Goal: Task Accomplishment & Management: Complete application form

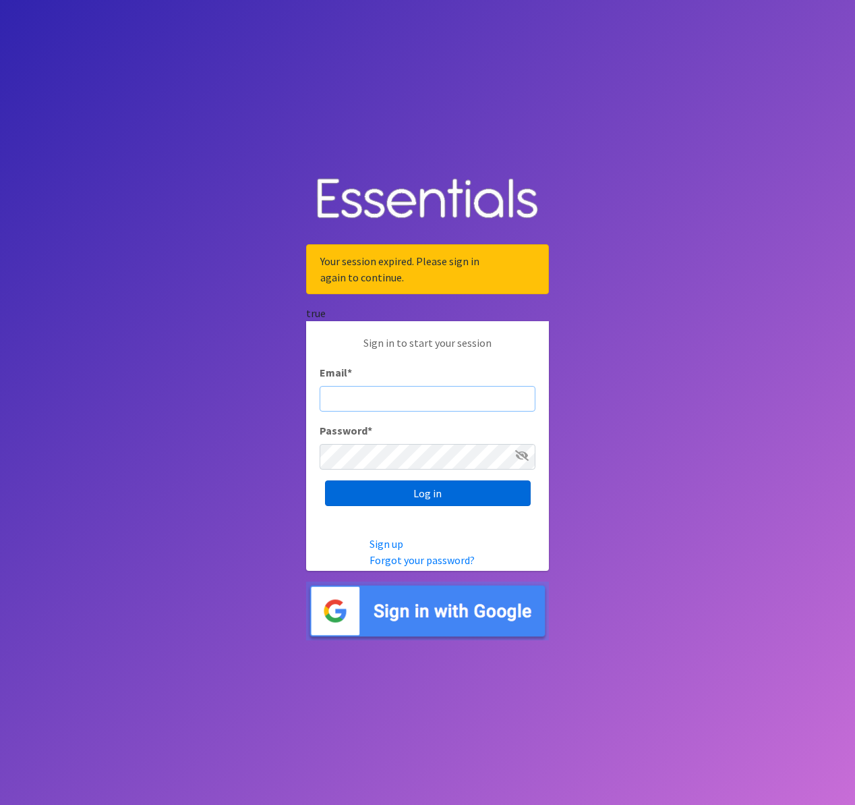
type input "[EMAIL_ADDRESS][DOMAIN_NAME]"
click at [431, 497] on input "Log in" at bounding box center [428, 493] width 206 height 26
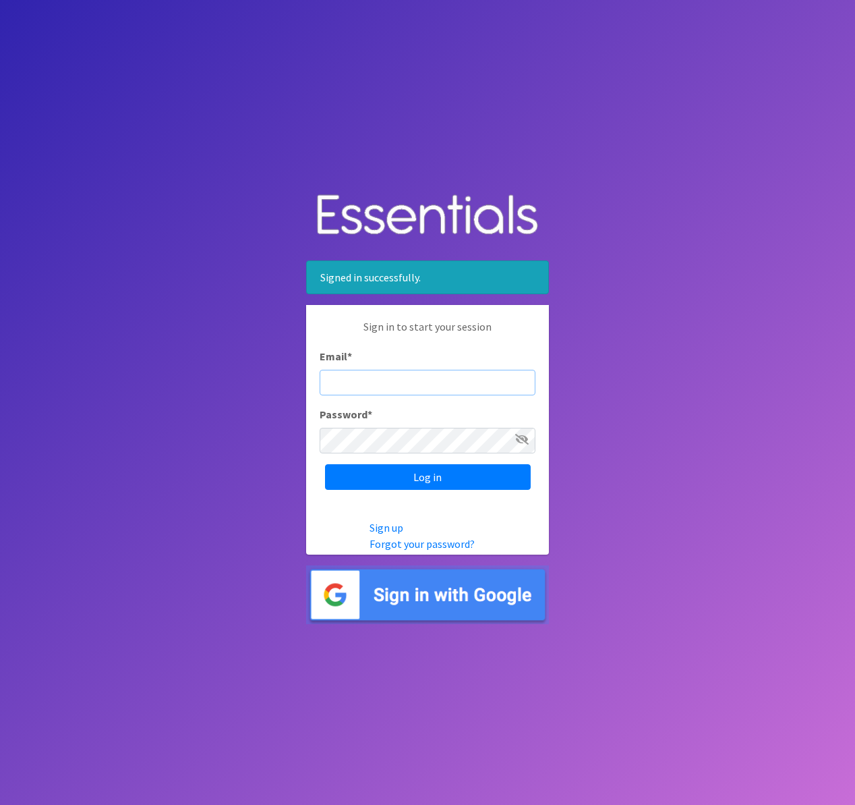
type input "[EMAIL_ADDRESS][DOMAIN_NAME]"
click at [432, 587] on img at bounding box center [427, 594] width 243 height 59
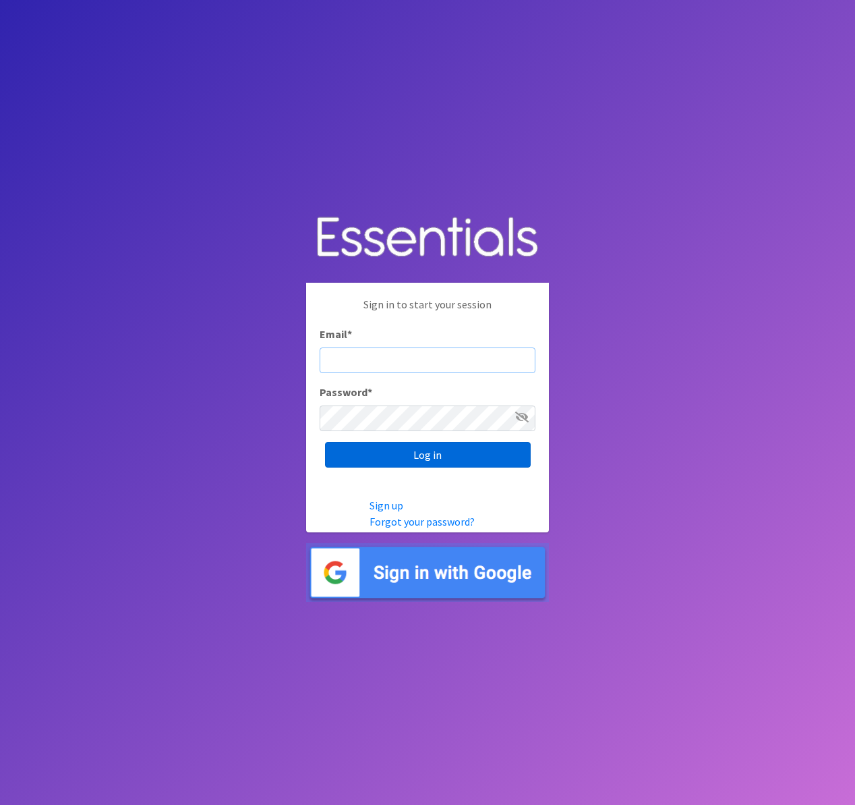
type input "[EMAIL_ADDRESS][DOMAIN_NAME]"
click at [420, 458] on input "Log in" at bounding box center [428, 455] width 206 height 26
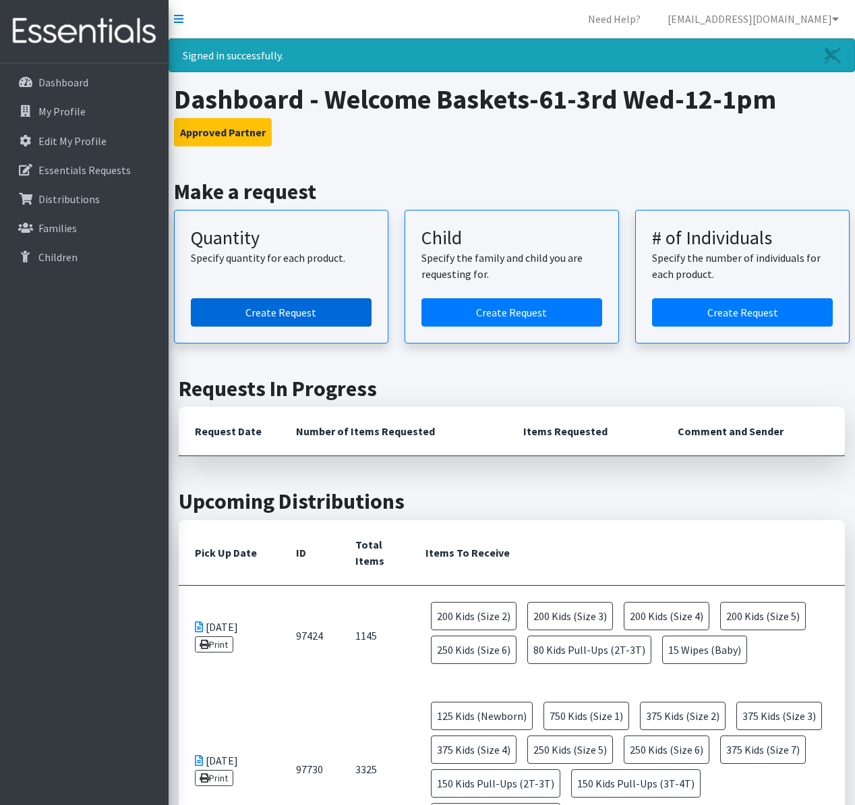
click at [329, 313] on link "Create Request" at bounding box center [281, 312] width 181 height 28
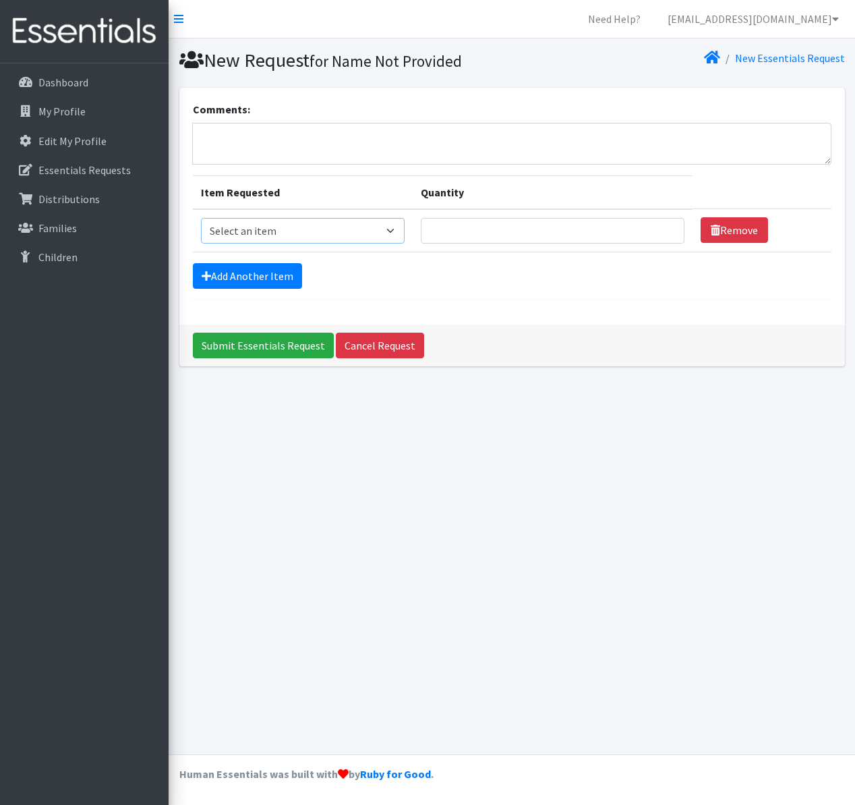
click at [405, 226] on select "Select an item Kids (Newborn) Kids (Size 1) Kids (Size 2) Kids (Size 3) Kids (S…" at bounding box center [303, 231] width 204 height 26
select select "3420"
click at [201, 218] on select "Select an item Kids (Newborn) Kids (Size 1) Kids (Size 2) Kids (Size 3) Kids (S…" at bounding box center [303, 231] width 204 height 26
click at [644, 235] on input "Quantity" at bounding box center [553, 231] width 264 height 26
type input "20"
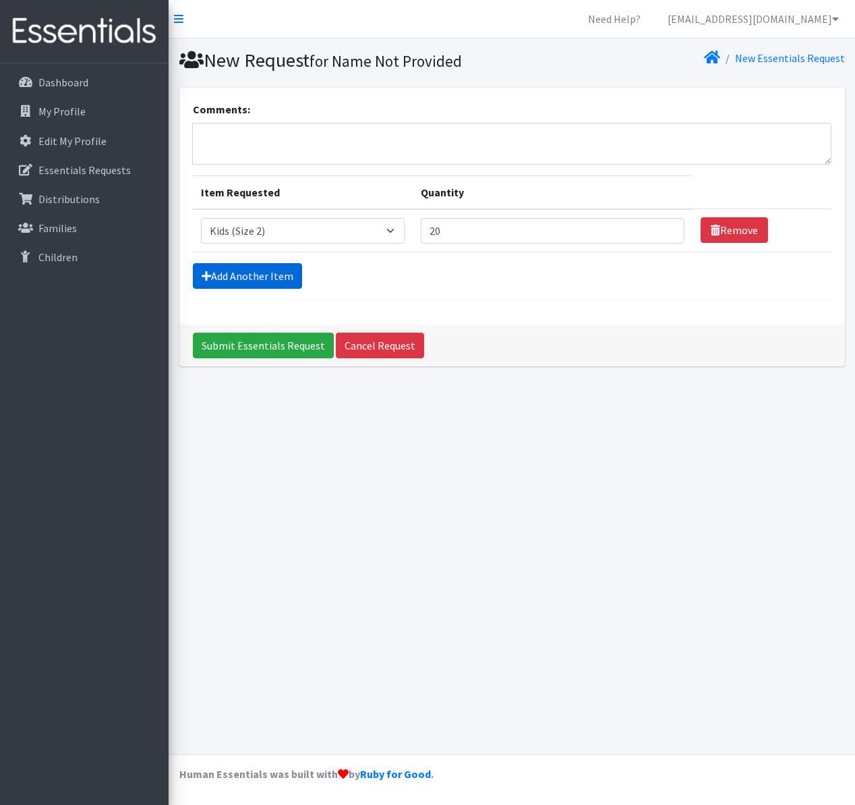
click at [278, 277] on link "Add Another Item" at bounding box center [247, 276] width 109 height 26
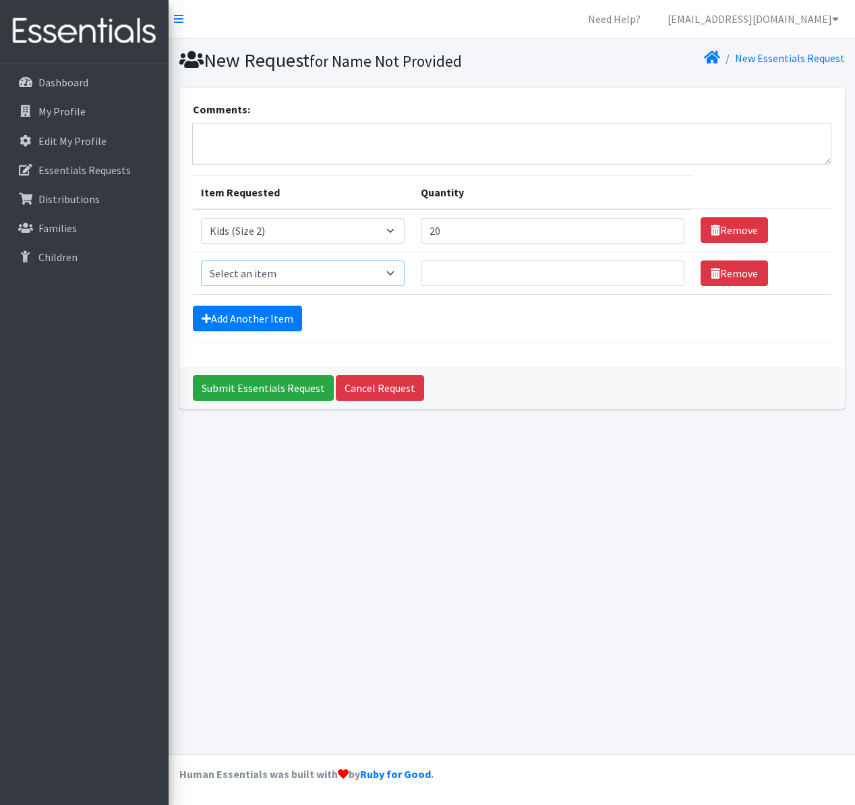
click at [405, 275] on select "Select an item Kids (Newborn) Kids (Size 1) Kids (Size 2) Kids (Size 3) Kids (S…" at bounding box center [303, 273] width 204 height 26
select select "3393"
click at [201, 260] on select "Select an item Kids (Newborn) Kids (Size 1) Kids (Size 2) Kids (Size 3) Kids (S…" at bounding box center [303, 273] width 204 height 26
click at [450, 273] on input "Quantity" at bounding box center [553, 273] width 264 height 26
type input "3"
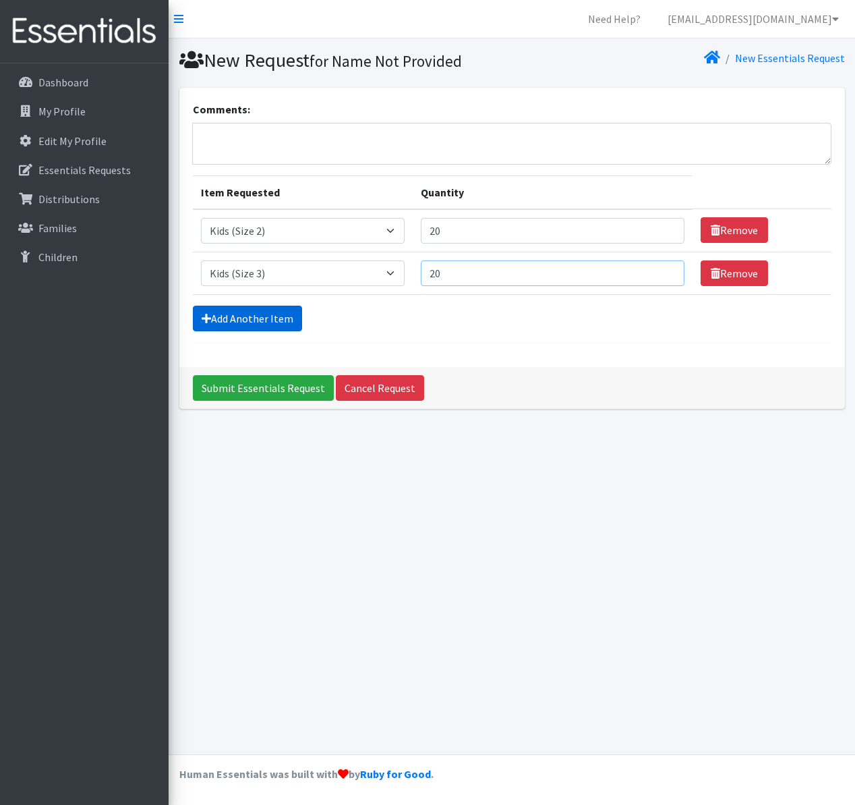
type input "20"
click at [282, 321] on link "Add Another Item" at bounding box center [247, 319] width 109 height 26
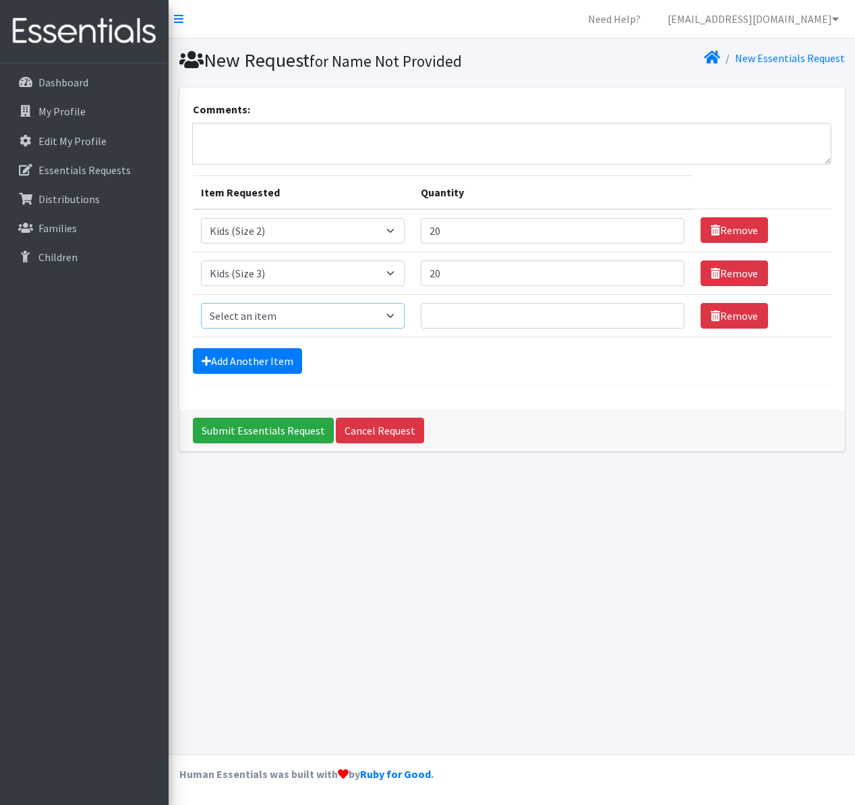
click at [405, 318] on select "Select an item Kids (Newborn) Kids (Size 1) Kids (Size 2) Kids (Size 3) Kids (S…" at bounding box center [303, 316] width 204 height 26
select select "3394"
click at [201, 303] on select "Select an item Kids (Newborn) Kids (Size 1) Kids (Size 2) Kids (Size 3) Kids (S…" at bounding box center [303, 316] width 204 height 26
click at [476, 328] on td "Quantity" at bounding box center [553, 315] width 281 height 42
click at [474, 323] on input "Quantity" at bounding box center [553, 316] width 264 height 26
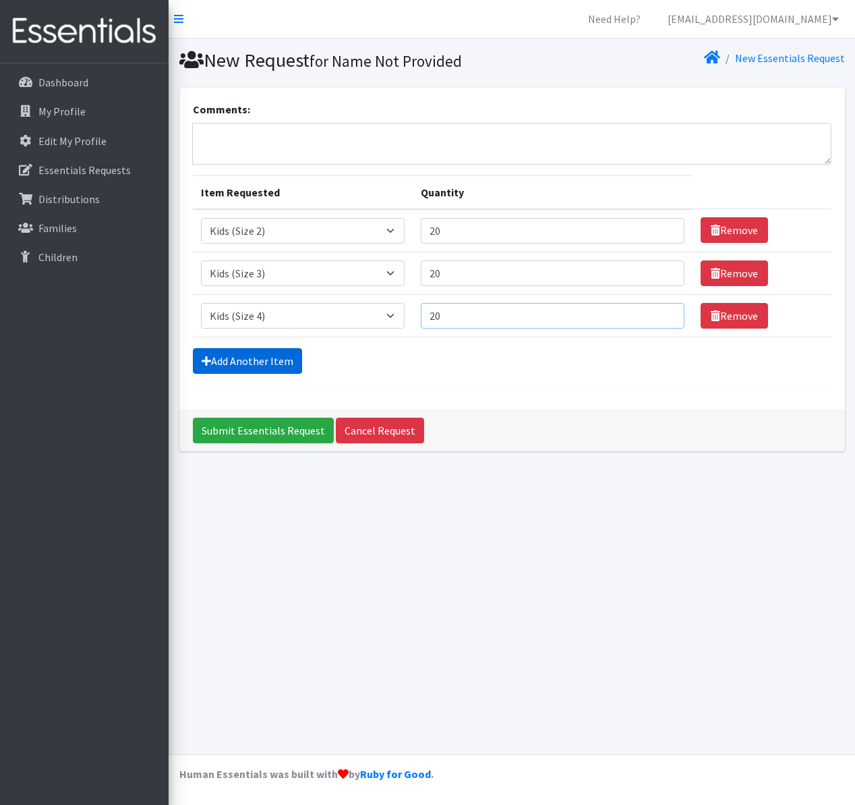
type input "20"
click at [277, 364] on link "Add Another Item" at bounding box center [247, 361] width 109 height 26
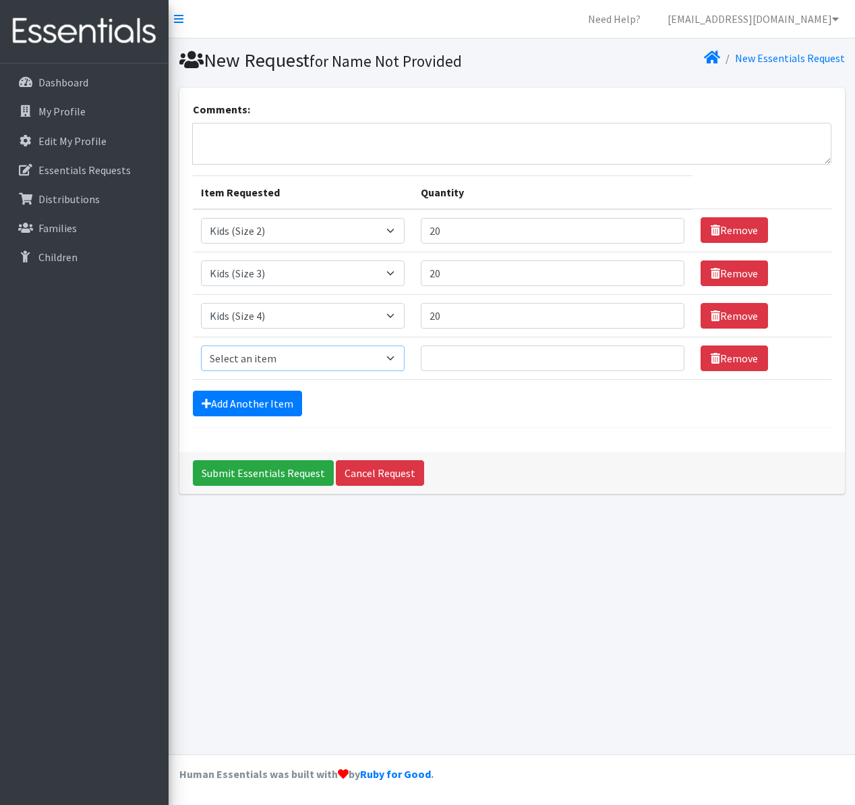
click at [401, 357] on select "Select an item Kids (Newborn) Kids (Size 1) Kids (Size 2) Kids (Size 3) Kids (S…" at bounding box center [303, 358] width 204 height 26
select select "3394"
click at [201, 345] on select "Select an item Kids (Newborn) Kids (Size 1) Kids (Size 2) Kids (Size 3) Kids (S…" at bounding box center [303, 358] width 204 height 26
click at [459, 353] on input "Quantity" at bounding box center [553, 358] width 264 height 26
type input "20"
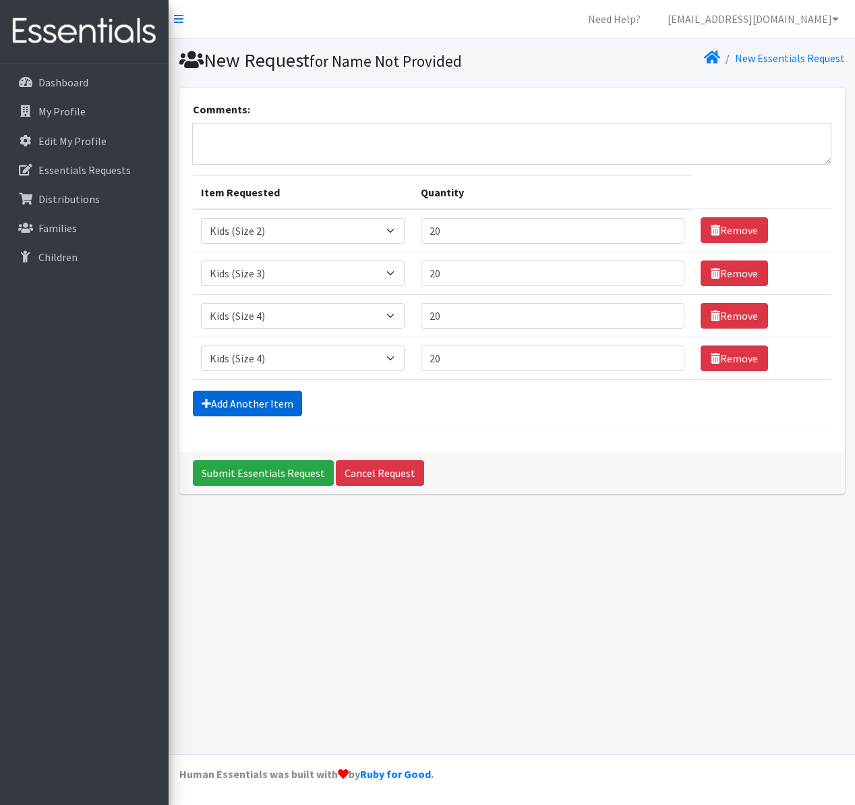
click at [285, 409] on link "Add Another Item" at bounding box center [247, 404] width 109 height 26
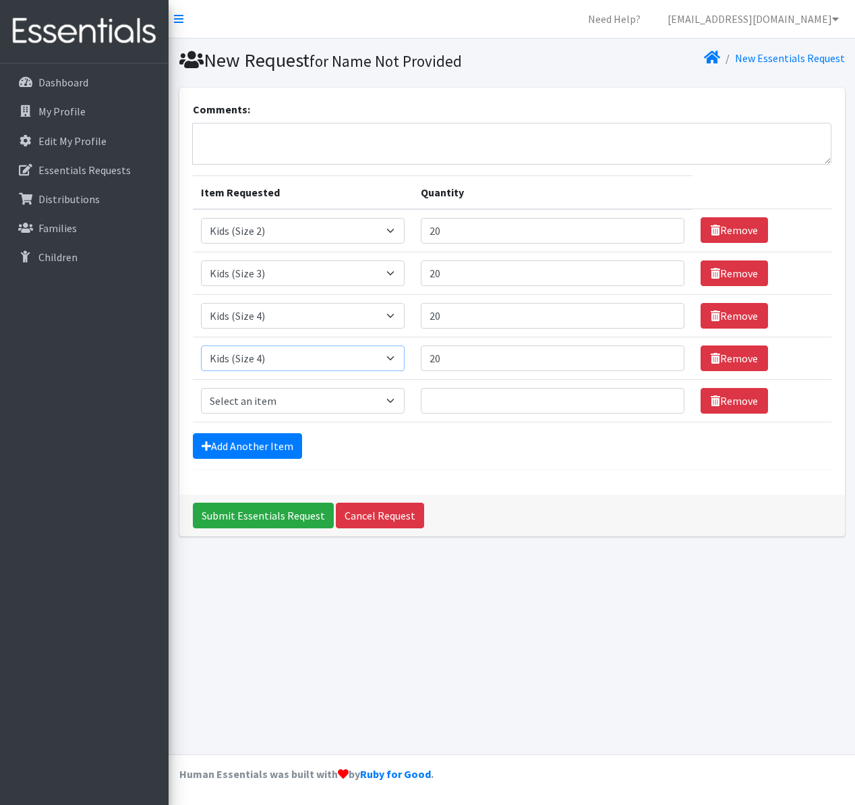
click at [405, 355] on select "Select an item Kids (Newborn) Kids (Size 1) Kids (Size 2) Kids (Size 3) Kids (S…" at bounding box center [303, 358] width 204 height 26
select select "3407"
click at [201, 345] on select "Select an item Kids (Newborn) Kids (Size 1) Kids (Size 2) Kids (Size 3) Kids (S…" at bounding box center [303, 358] width 204 height 26
click at [405, 403] on select "Select an item Kids (Newborn) Kids (Size 1) Kids (Size 2) Kids (Size 3) Kids (S…" at bounding box center [303, 401] width 204 height 26
select select "3419"
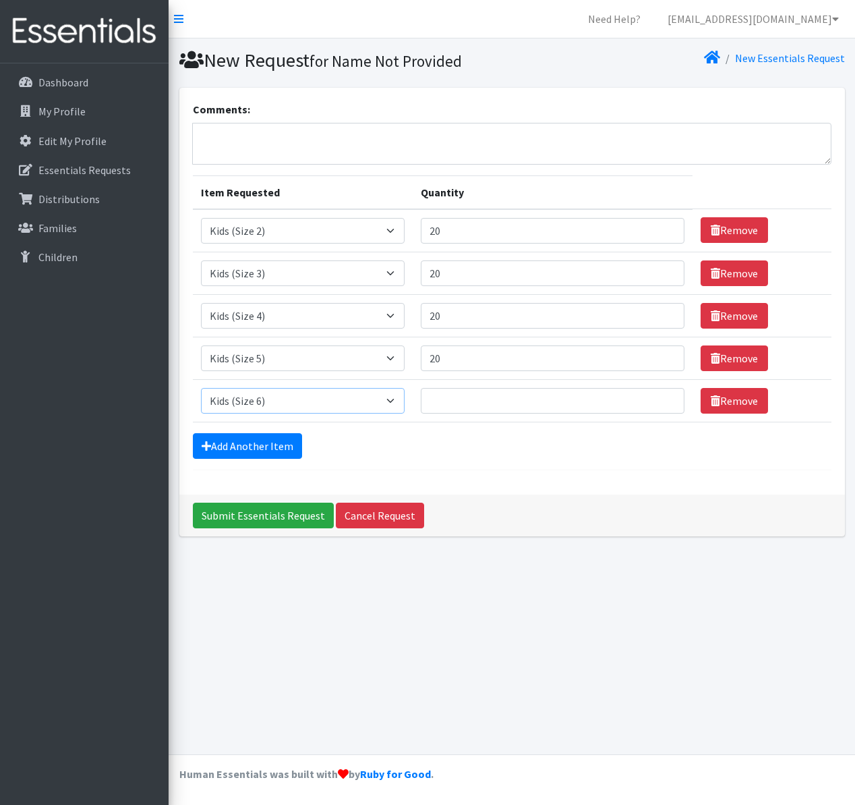
click at [201, 388] on select "Select an item Kids (Newborn) Kids (Size 1) Kids (Size 2) Kids (Size 3) Kids (S…" at bounding box center [303, 401] width 204 height 26
click at [458, 405] on input "Quantity" at bounding box center [553, 401] width 264 height 26
type input "20"
click at [283, 451] on link "Add Another Item" at bounding box center [247, 446] width 109 height 26
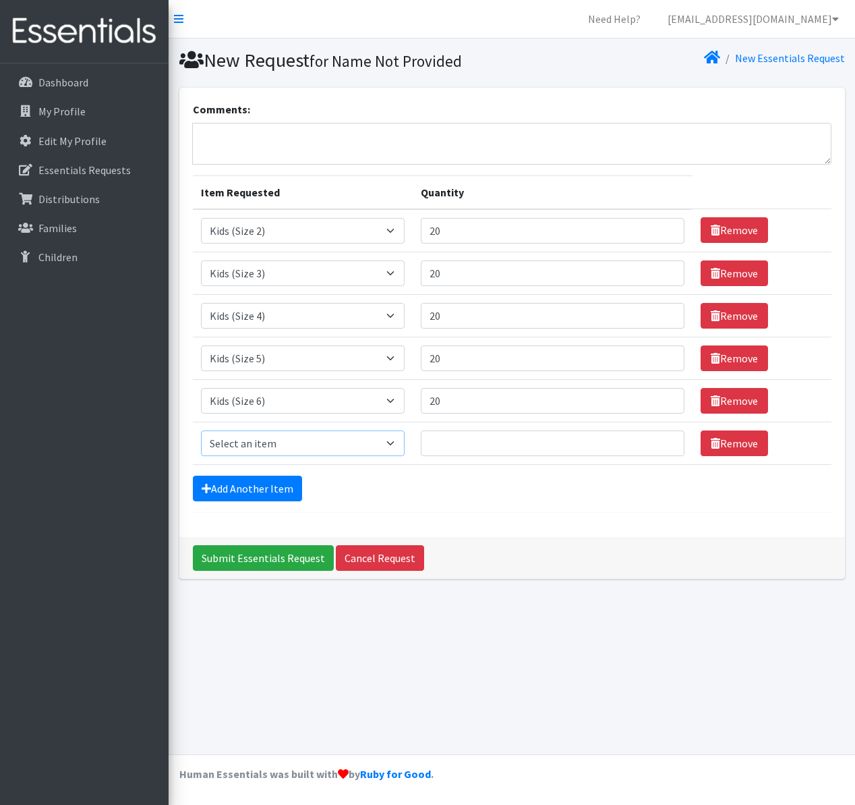
click at [405, 442] on select "Select an item Kids (Newborn) Kids (Size 1) Kids (Size 2) Kids (Size 3) Kids (S…" at bounding box center [303, 443] width 204 height 26
select select "3417"
click at [201, 430] on select "Select an item Kids (Newborn) Kids (Size 1) Kids (Size 2) Kids (Size 3) Kids (S…" at bounding box center [303, 443] width 204 height 26
click at [442, 436] on input "Quantity" at bounding box center [553, 443] width 264 height 26
type input "20"
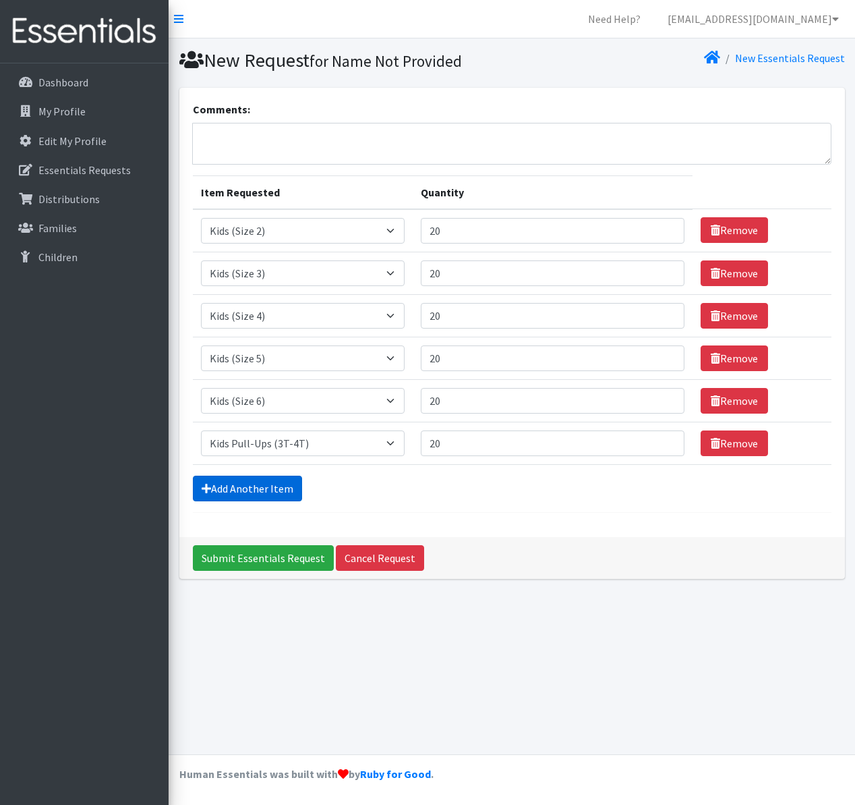
click at [291, 493] on link "Add Another Item" at bounding box center [247, 489] width 109 height 26
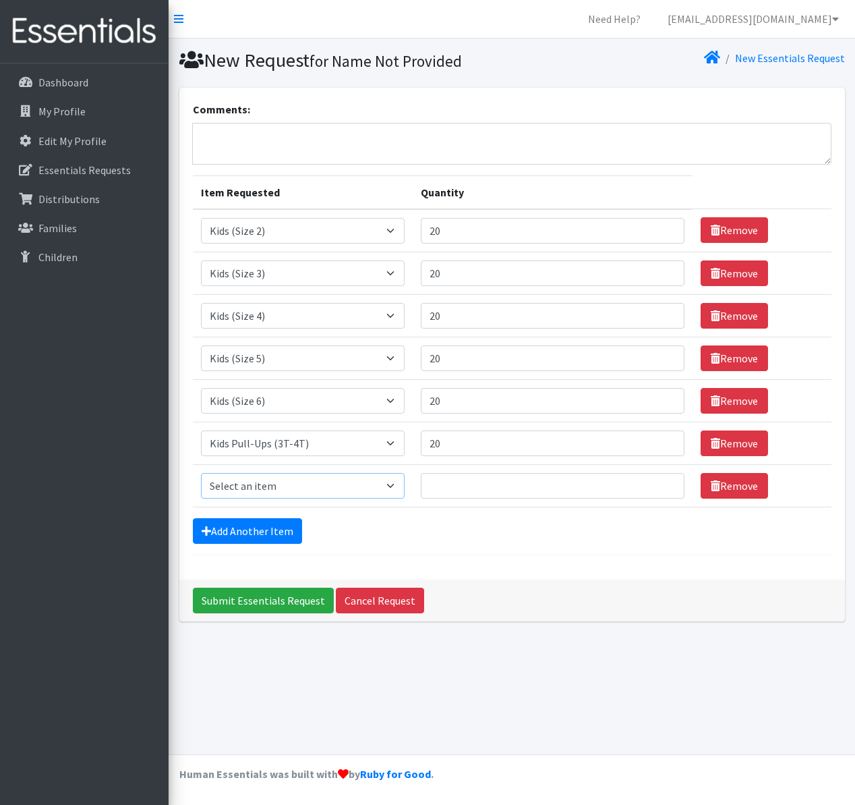
click at [403, 486] on select "Select an item Kids (Newborn) Kids (Size 1) Kids (Size 2) Kids (Size 3) Kids (S…" at bounding box center [303, 486] width 204 height 26
select select "3418"
click at [201, 473] on select "Select an item Kids (Newborn) Kids (Size 1) Kids (Size 2) Kids (Size 3) Kids (S…" at bounding box center [303, 486] width 204 height 26
click at [452, 484] on input "Quantity" at bounding box center [553, 486] width 264 height 26
type input "1"
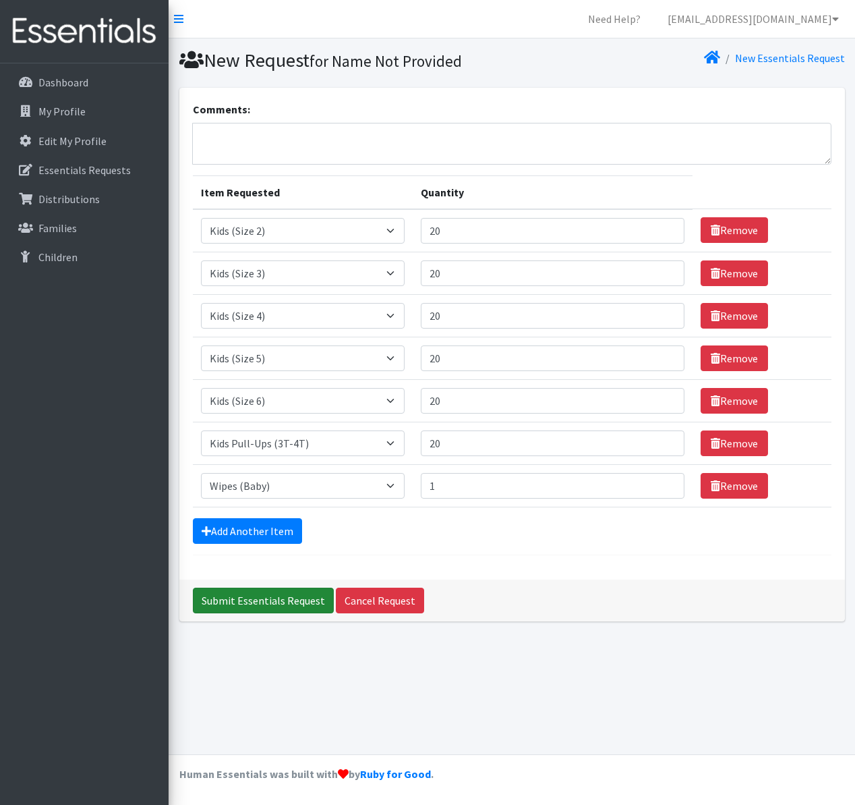
click at [311, 602] on input "Submit Essentials Request" at bounding box center [263, 601] width 141 height 26
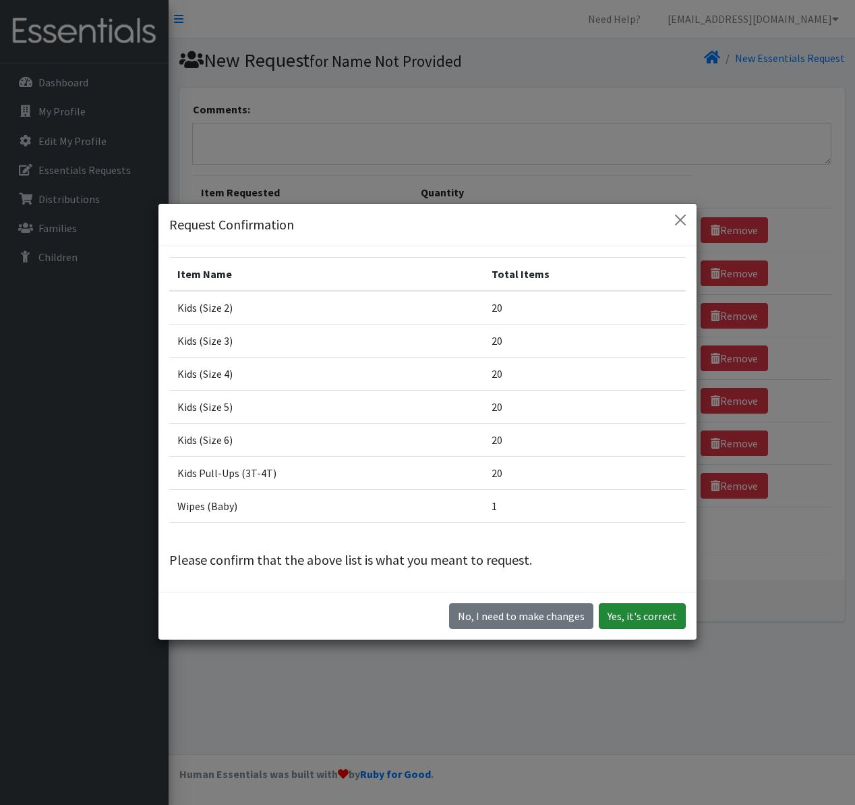
click at [634, 616] on button "Yes, it's correct" at bounding box center [642, 616] width 87 height 26
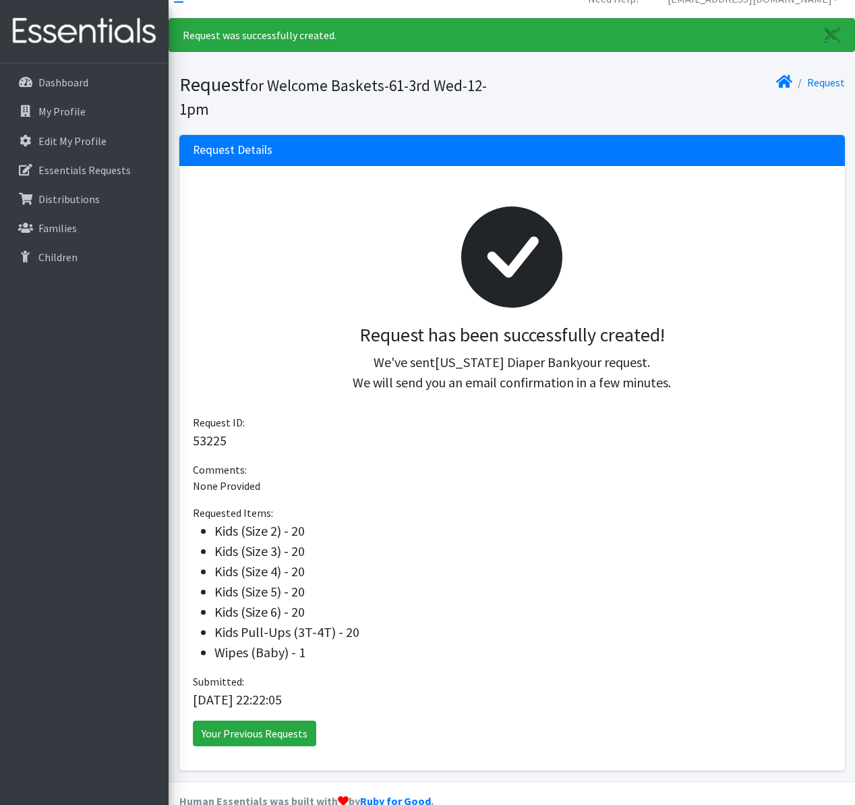
scroll to position [23, 0]
